Goal: Task Accomplishment & Management: Manage account settings

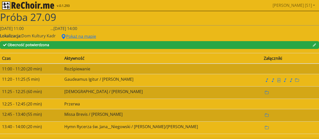
scroll to position [2, 0]
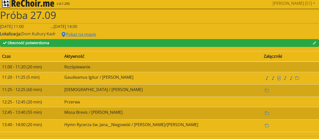
click at [7, 2] on img "rekłajer mi" at bounding box center [28, 3] width 52 height 8
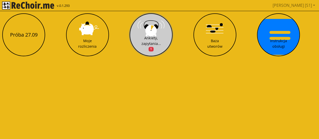
click at [147, 28] on button "Ankiety, zapytania... 1" at bounding box center [150, 34] width 43 height 43
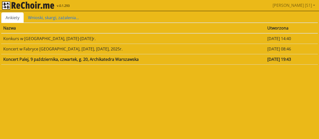
click at [14, 17] on link "Ankiety" at bounding box center [12, 17] width 22 height 11
click at [5, 4] on img "rekłajer mi" at bounding box center [28, 6] width 52 height 8
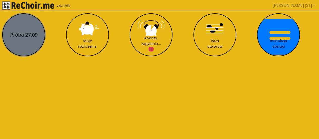
click at [24, 25] on button "Próba 27.09" at bounding box center [23, 34] width 43 height 43
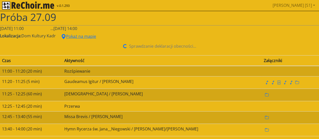
click at [27, 43] on div "Sprawdzanie deklaracji obecności..." at bounding box center [159, 46] width 319 height 10
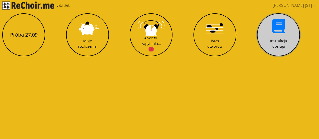
click at [279, 46] on div "Instrukcja obsługi" at bounding box center [278, 43] width 17 height 11
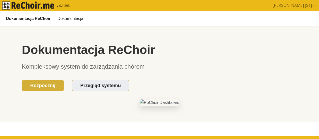
click at [225, 77] on div "Dokumentacja ReChoir Kompleksowy system do zarządzania chórem Rozpocznij Przegl…" at bounding box center [159, 66] width 275 height 49
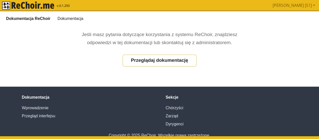
scroll to position [422, 0]
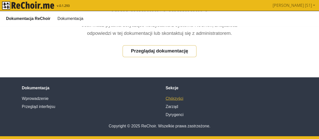
click at [173, 97] on link "Chórzyści" at bounding box center [174, 98] width 18 height 4
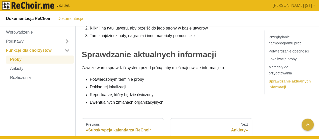
scroll to position [272, 0]
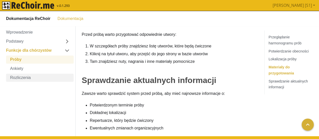
click at [18, 79] on link "Rozliczenia" at bounding box center [39, 77] width 67 height 8
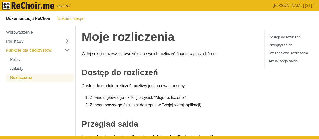
scroll to position [0, 0]
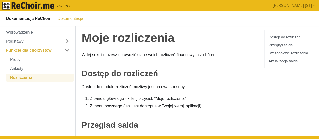
click at [83, 19] on link "Dokumentacja" at bounding box center [70, 18] width 32 height 9
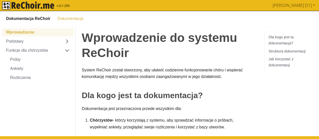
click at [32, 3] on img "rekłajer mi" at bounding box center [28, 6] width 52 height 8
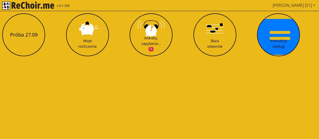
click at [313, 3] on link "[PERSON_NAME] [S1]" at bounding box center [293, 5] width 46 height 10
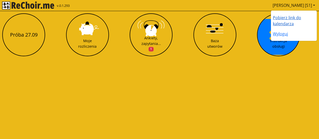
click at [292, 22] on link "Pobierz link do kalendarza" at bounding box center [286, 21] width 28 height 12
